Goal: Information Seeking & Learning: Learn about a topic

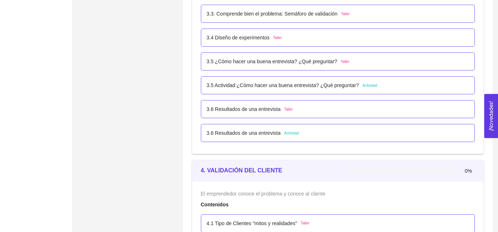
scroll to position [1027, 0]
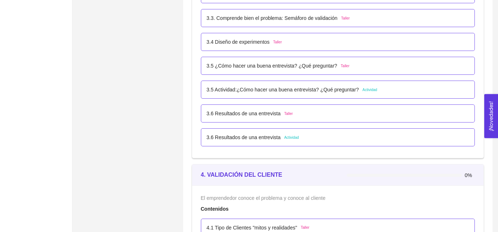
click at [288, 65] on p "3.5 ¿Cómo hacer una buena entrevista? ¿Qué preguntar?" at bounding box center [272, 66] width 131 height 8
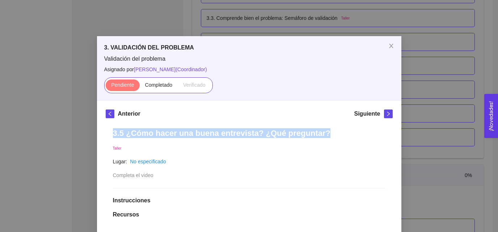
drag, startPoint x: 115, startPoint y: 135, endPoint x: 344, endPoint y: 132, distance: 229.4
click at [344, 132] on h1 "3.5 ¿Cómo hacer una buena entrevista? ¿Qué preguntar?" at bounding box center [249, 133] width 272 height 10
copy h1 "3.5 ¿Cómo hacer una buena entrevista? ¿Qué preguntar?"
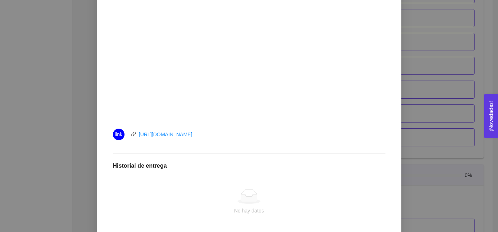
scroll to position [237, 0]
click at [281, 147] on div "3.5 ¿Cómo hacer una buena entrevista? ¿Qué preguntar? Taller Lugar: No especifi…" at bounding box center [249, 85] width 287 height 403
click at [231, 151] on div "3.5 ¿Cómo hacer una buena entrevista? ¿Qué preguntar? Taller Lugar: No especifi…" at bounding box center [249, 85] width 287 height 403
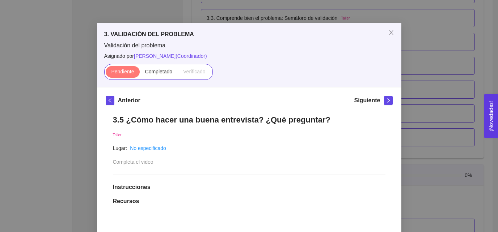
scroll to position [12, 0]
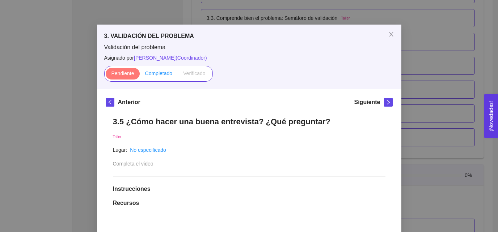
click at [151, 69] on label "Completado" at bounding box center [159, 74] width 38 height 12
click at [140, 75] on input "Completado" at bounding box center [140, 75] width 0 height 0
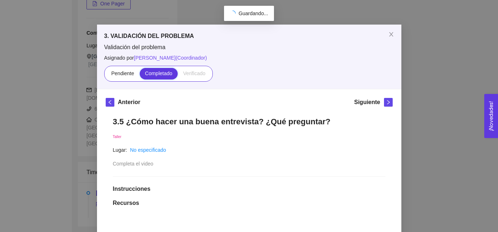
scroll to position [152, 0]
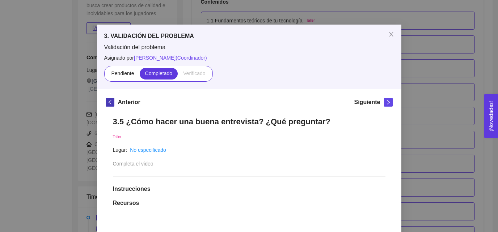
click at [106, 103] on span "left" at bounding box center [110, 102] width 8 height 5
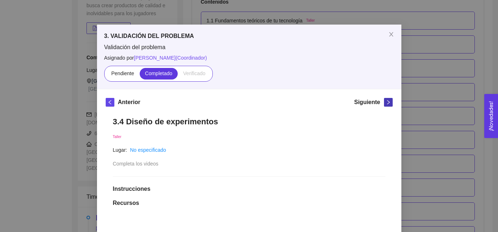
click at [386, 103] on icon "right" at bounding box center [388, 102] width 5 height 5
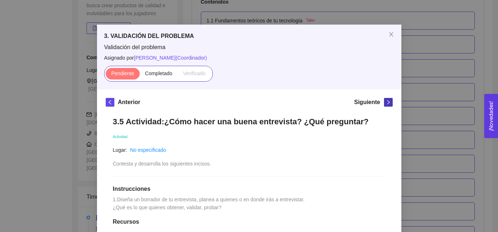
click at [386, 103] on icon "right" at bounding box center [388, 102] width 5 height 5
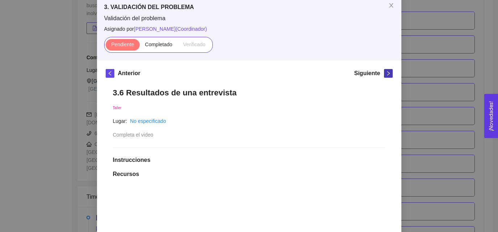
scroll to position [48, 0]
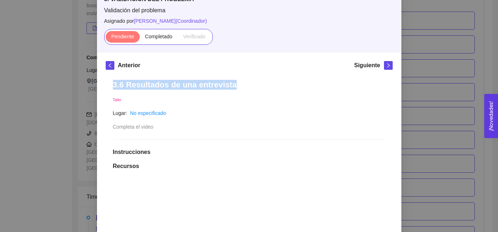
drag, startPoint x: 113, startPoint y: 85, endPoint x: 232, endPoint y: 87, distance: 118.3
click at [232, 87] on h1 "3.6 Resultados de una entrevista" at bounding box center [249, 85] width 272 height 10
copy h1 "3.6 Resultados de una entrevista"
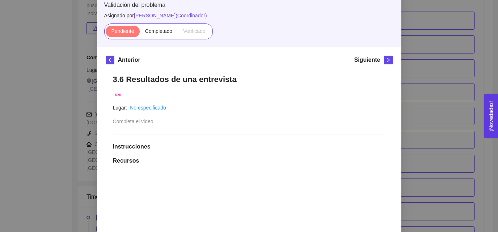
scroll to position [0, 0]
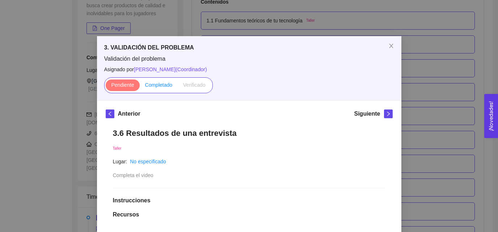
click at [152, 85] on span "Completado" at bounding box center [159, 85] width 28 height 6
click at [140, 87] on input "Completado" at bounding box center [140, 87] width 0 height 0
click at [389, 49] on icon "close" at bounding box center [391, 46] width 6 height 6
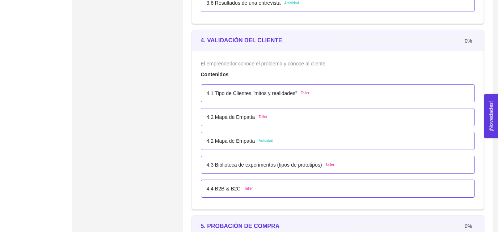
scroll to position [1162, 0]
click at [321, 98] on div "4.1 Tipo de Clientes "mitos y realidades" Taller" at bounding box center [338, 93] width 274 height 18
click at [315, 92] on div "4.1 Tipo de Clientes "mitos y realidades" Taller" at bounding box center [338, 93] width 263 height 8
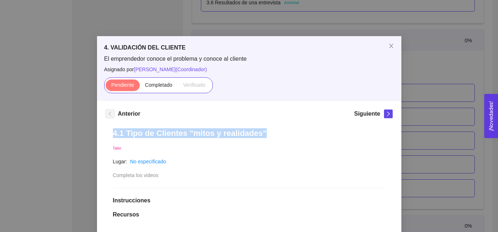
drag, startPoint x: 114, startPoint y: 136, endPoint x: 262, endPoint y: 133, distance: 148.4
click at [262, 133] on h1 "4.1 Tipo de Clientes "mitos y realidades"" at bounding box center [249, 133] width 272 height 10
copy h1 "4.1 Tipo de Clientes "mitos y realidades""
click at [394, 45] on span "Close" at bounding box center [391, 46] width 20 height 20
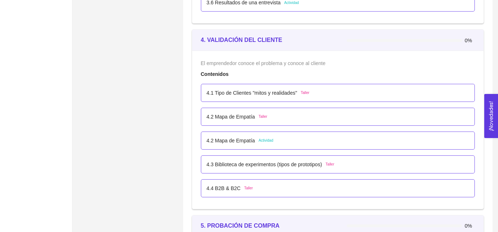
click at [231, 37] on strong "4. VALIDACIÓN DEL CLIENTE" at bounding box center [241, 40] width 81 height 6
click at [226, 98] on div "4.1 Tipo de Clientes "mitos y realidades" Taller" at bounding box center [338, 93] width 274 height 18
click at [229, 94] on p "4.1 Tipo de Clientes "mitos y realidades"" at bounding box center [252, 93] width 90 height 8
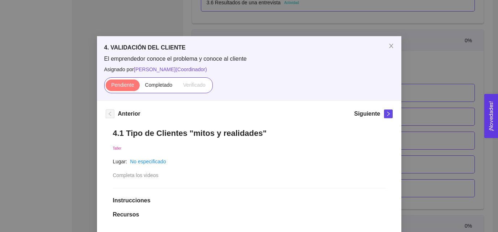
click at [162, 131] on h1 "4.1 Tipo de Clientes "mitos y realidades"" at bounding box center [249, 133] width 272 height 10
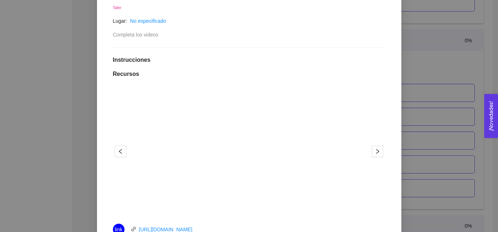
scroll to position [143, 0]
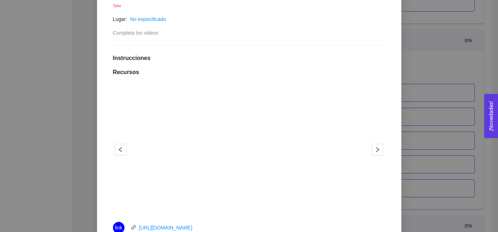
click at [118, 104] on div "1 2" at bounding box center [249, 150] width 272 height 130
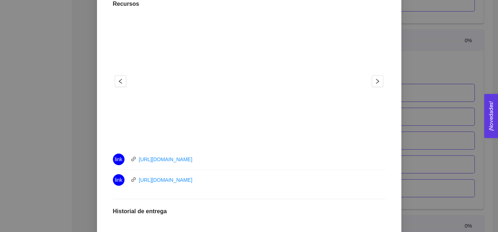
scroll to position [210, 0]
click at [376, 82] on icon "right" at bounding box center [378, 82] width 6 height 6
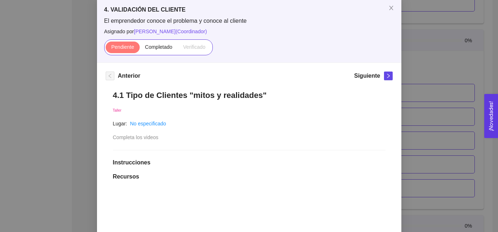
scroll to position [25, 0]
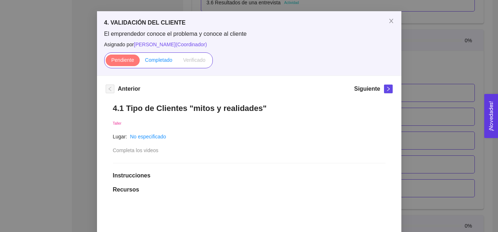
click at [160, 62] on span "Completado" at bounding box center [159, 60] width 28 height 6
click at [140, 62] on input "Completado" at bounding box center [140, 62] width 0 height 0
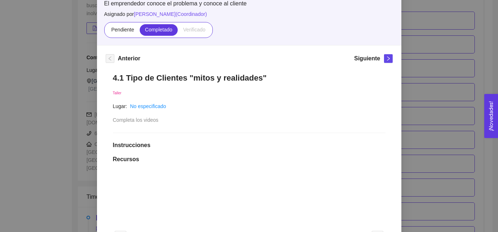
scroll to position [0, 0]
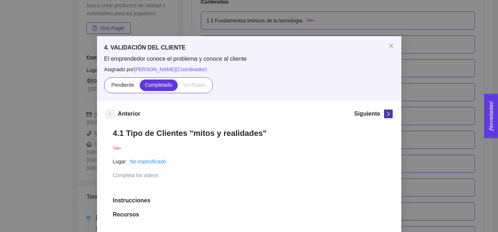
click at [389, 114] on icon "right" at bounding box center [388, 113] width 5 height 5
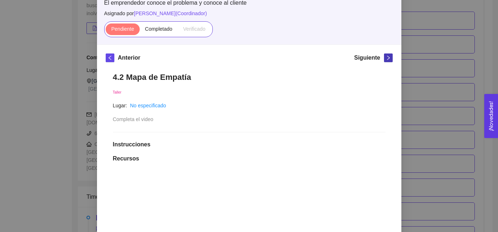
scroll to position [55, 0]
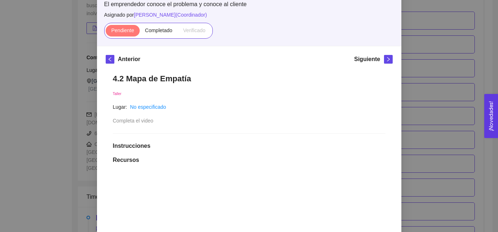
click at [148, 81] on h1 "4.2 Mapa de Empatía" at bounding box center [249, 79] width 272 height 10
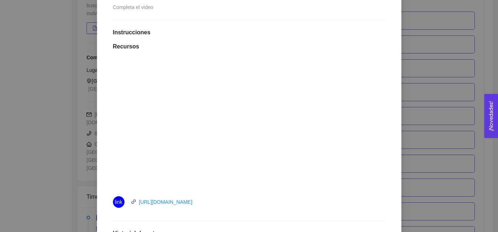
click at [113, 113] on div at bounding box center [249, 124] width 272 height 130
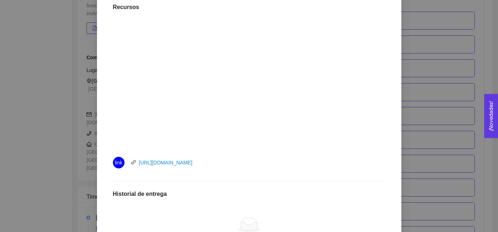
scroll to position [208, 0]
click at [195, 172] on li "link [URL][DOMAIN_NAME]" at bounding box center [249, 162] width 272 height 20
click at [179, 173] on div "4.2 Mapa de Empatía Taller Lugar: No especificado Completa el video Instruccion…" at bounding box center [249, 114] width 287 height 403
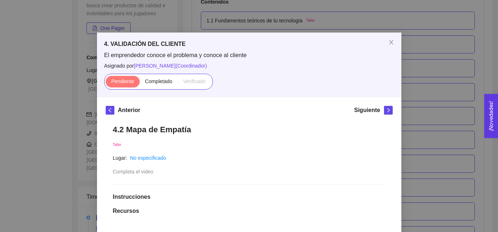
scroll to position [0, 0]
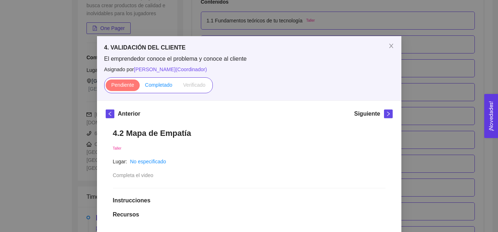
click at [164, 83] on span "Completado" at bounding box center [159, 85] width 28 height 6
click at [140, 87] on input "Completado" at bounding box center [140, 87] width 0 height 0
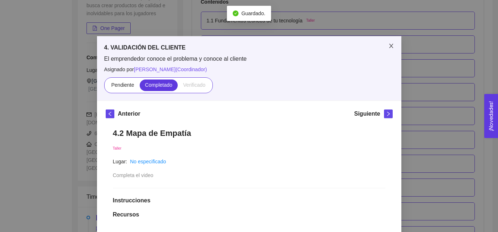
click at [391, 44] on icon "close" at bounding box center [391, 46] width 6 height 6
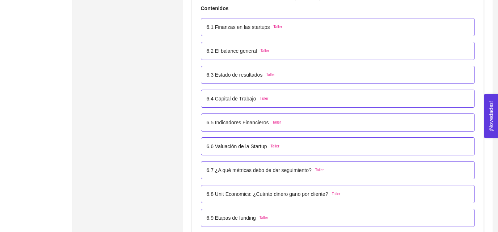
scroll to position [1714, 0]
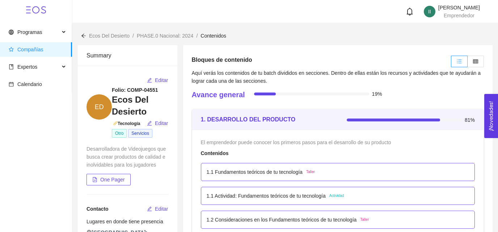
scroll to position [1714, 0]
